Goal: Task Accomplishment & Management: Manage account settings

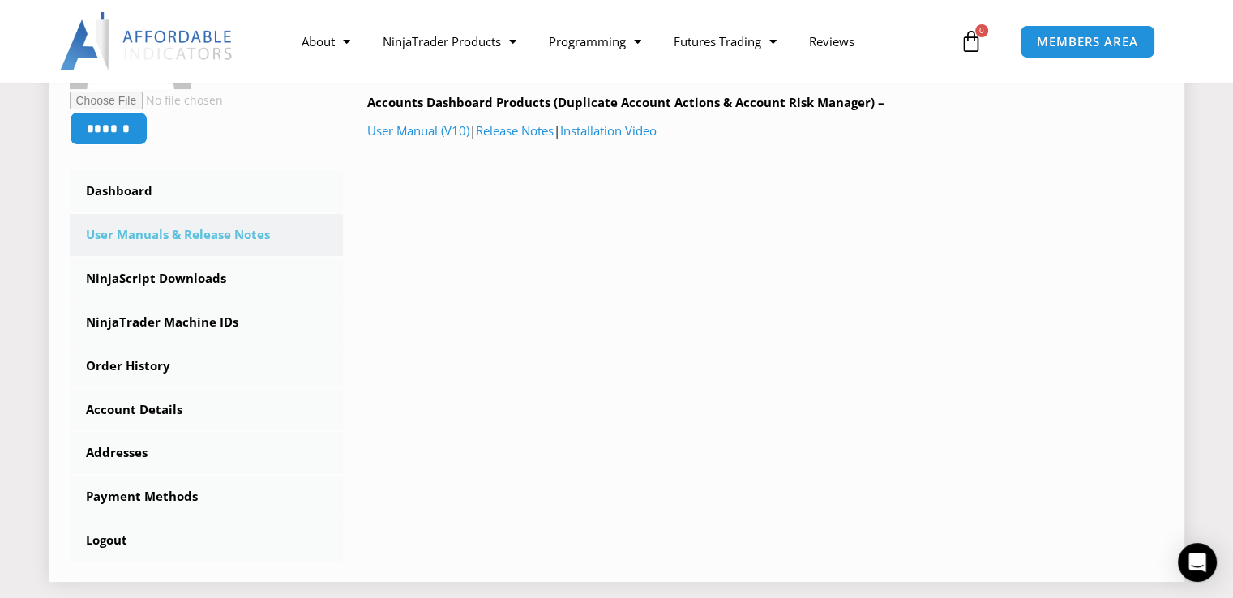
scroll to position [405, 0]
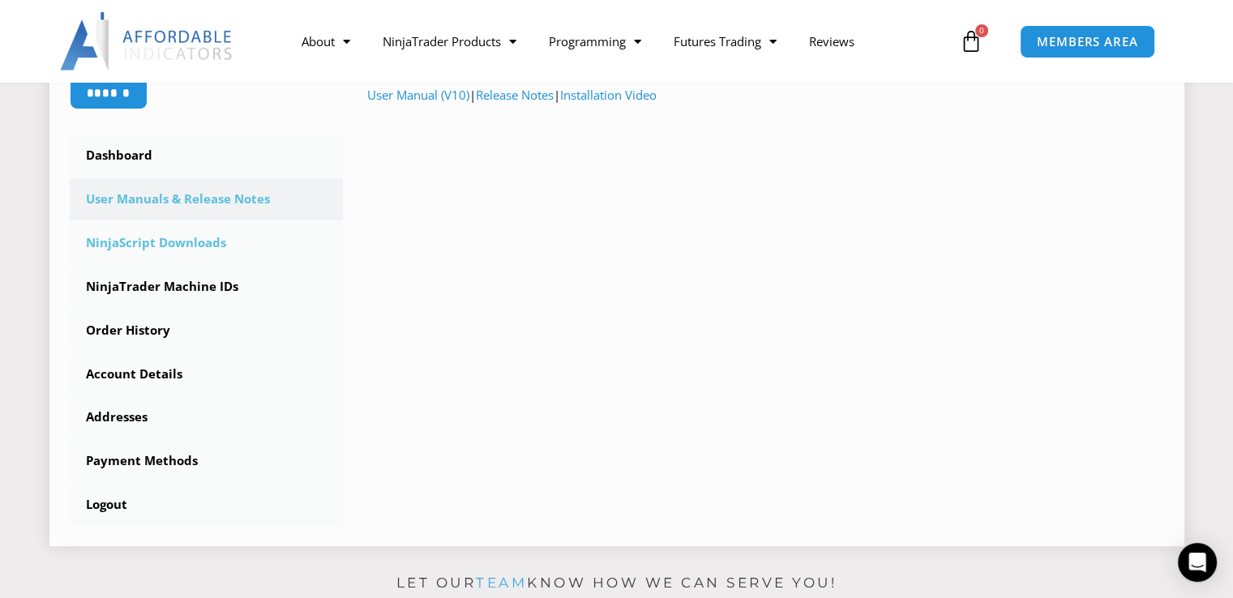
click at [195, 250] on link "NinjaScript Downloads" at bounding box center [207, 243] width 274 height 42
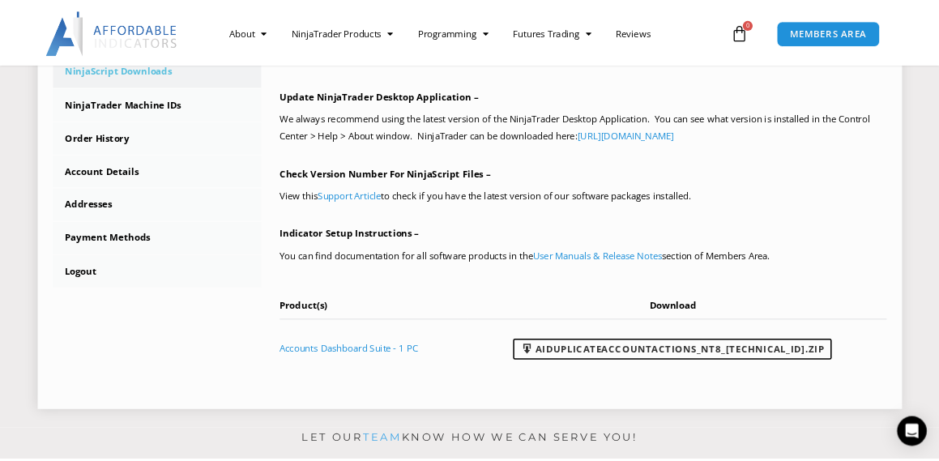
scroll to position [567, 0]
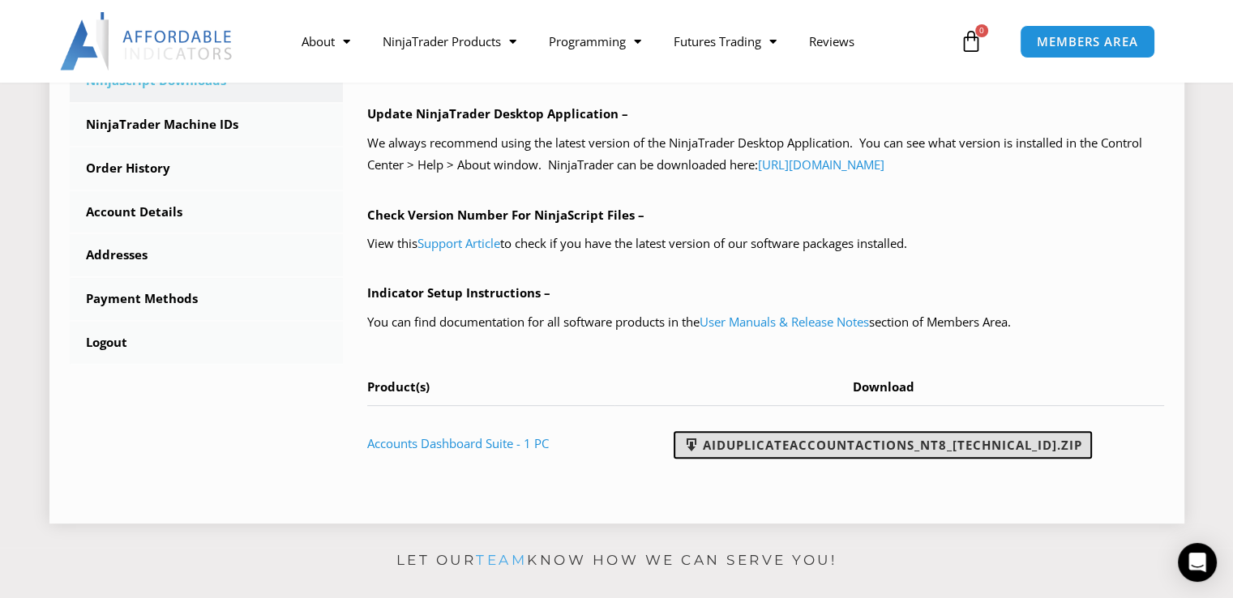
click at [904, 445] on link "AIDuplicateAccountActions_NT8_25.2.5.1.zip" at bounding box center [883, 445] width 418 height 28
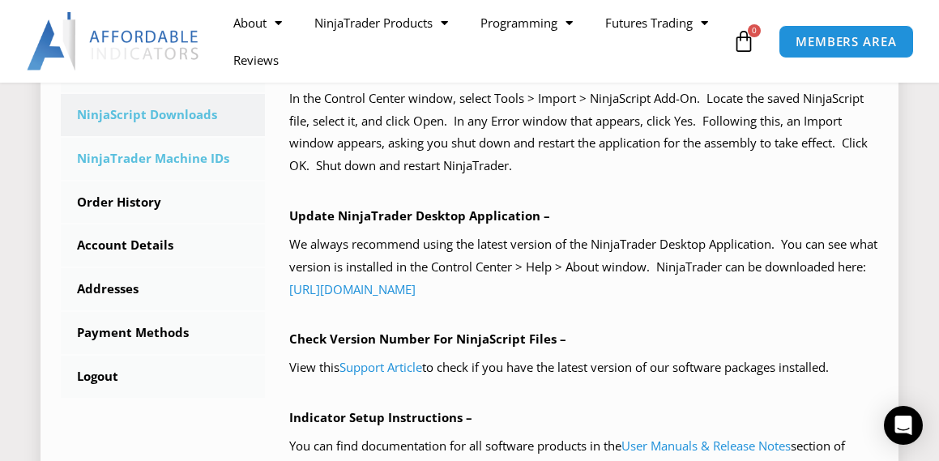
click at [181, 159] on link "NinjaTrader Machine IDs" at bounding box center [163, 159] width 204 height 42
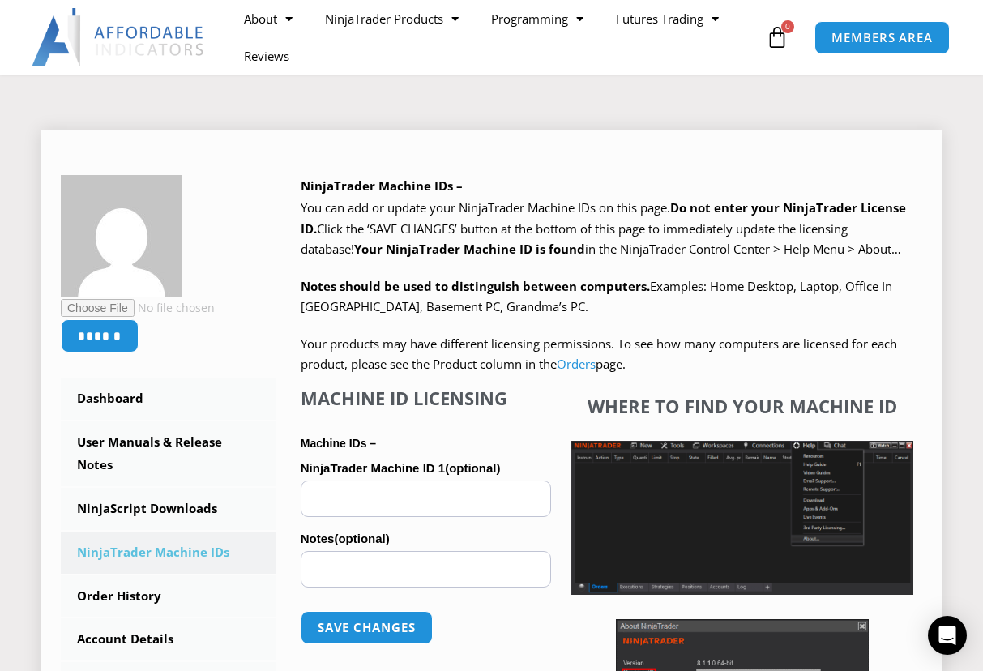
scroll to position [243, 0]
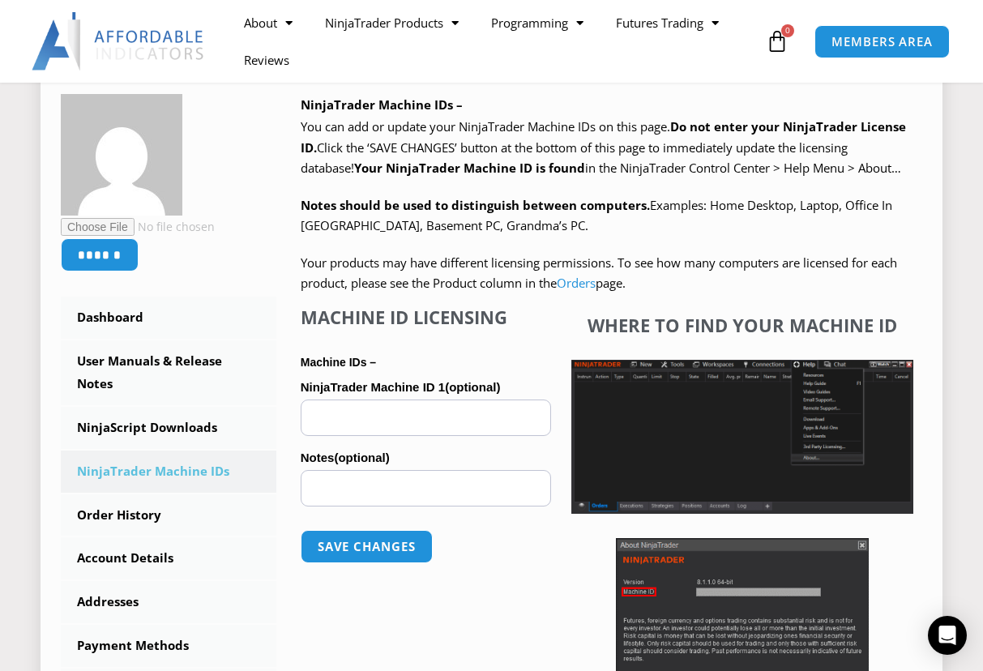
click at [346, 426] on input "NinjaTrader Machine ID 1 (optional)" at bounding box center [426, 418] width 250 height 36
paste input "**********"
type input "**********"
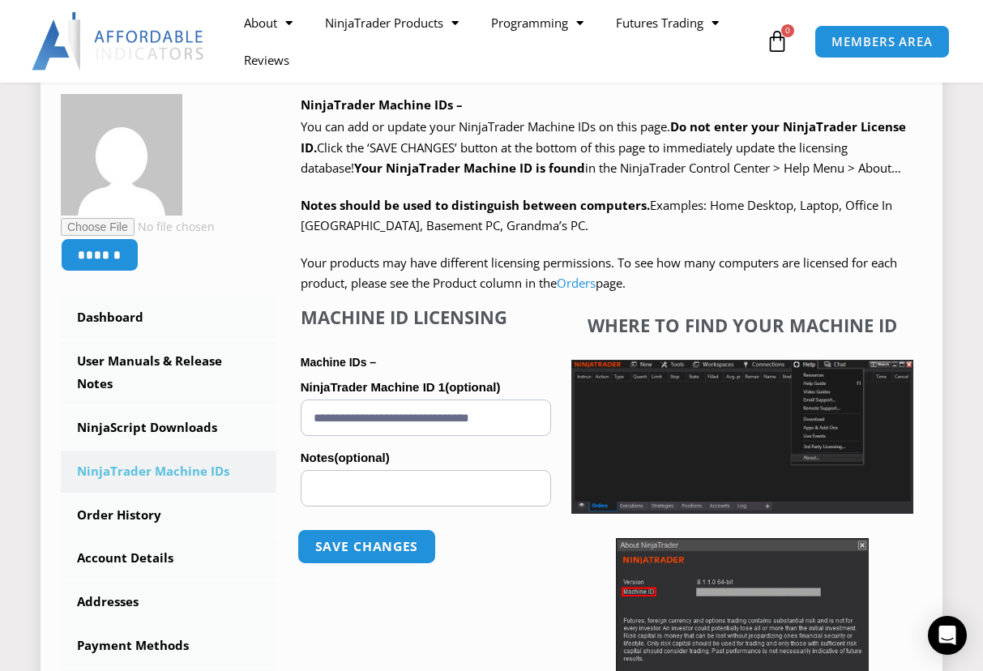
click at [374, 543] on button "Save changes" at bounding box center [366, 546] width 139 height 35
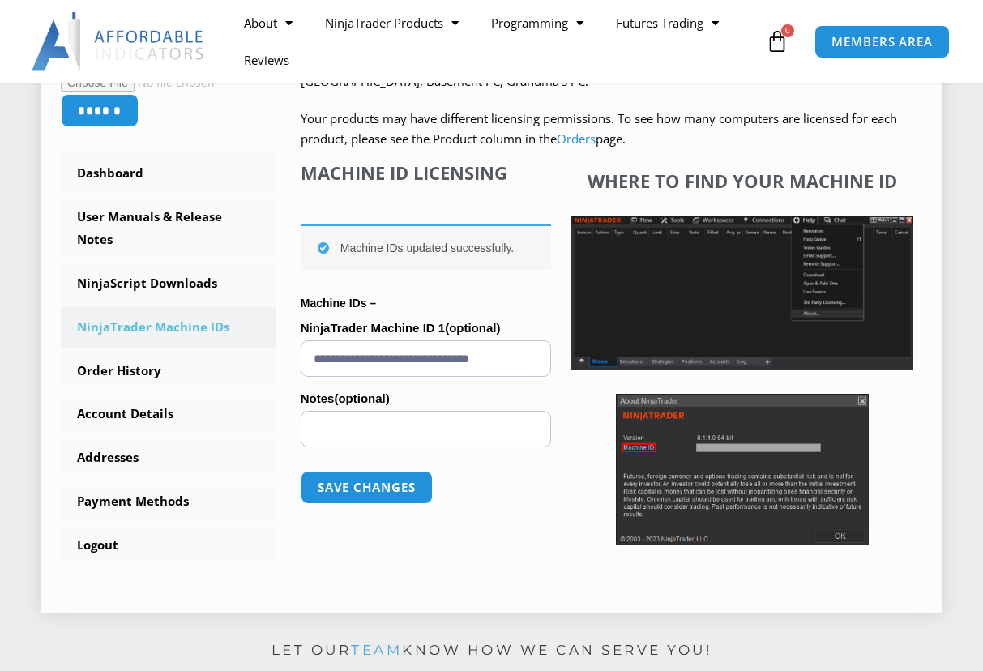
scroll to position [405, 0]
